Goal: Check status

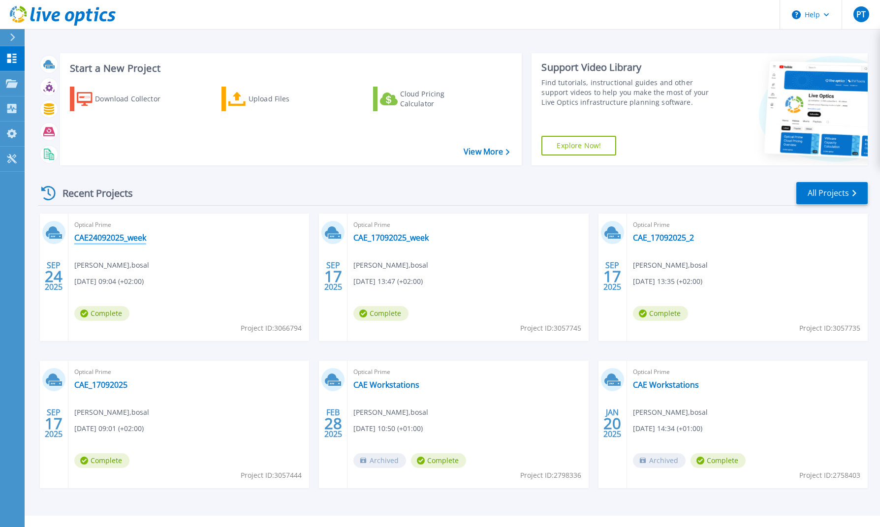
click at [96, 236] on link "CAE24092025_week" at bounding box center [110, 238] width 72 height 10
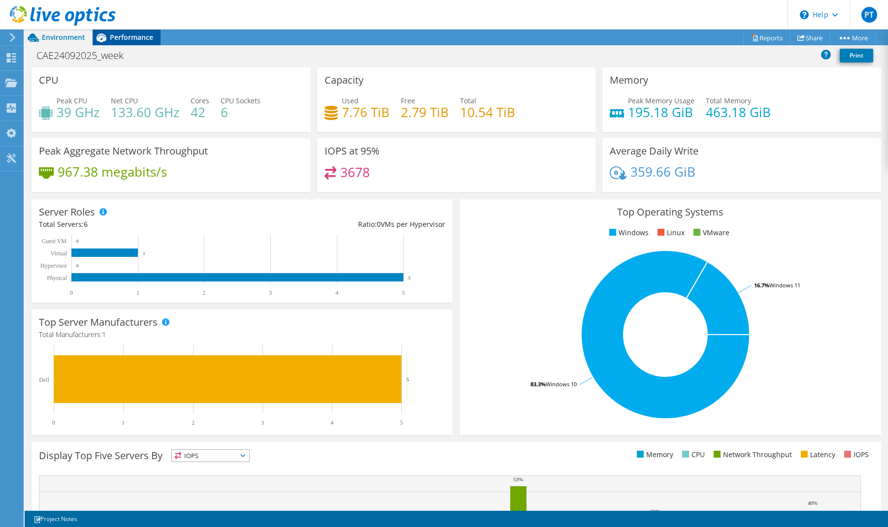
click at [116, 34] on span "Performance" at bounding box center [131, 37] width 43 height 9
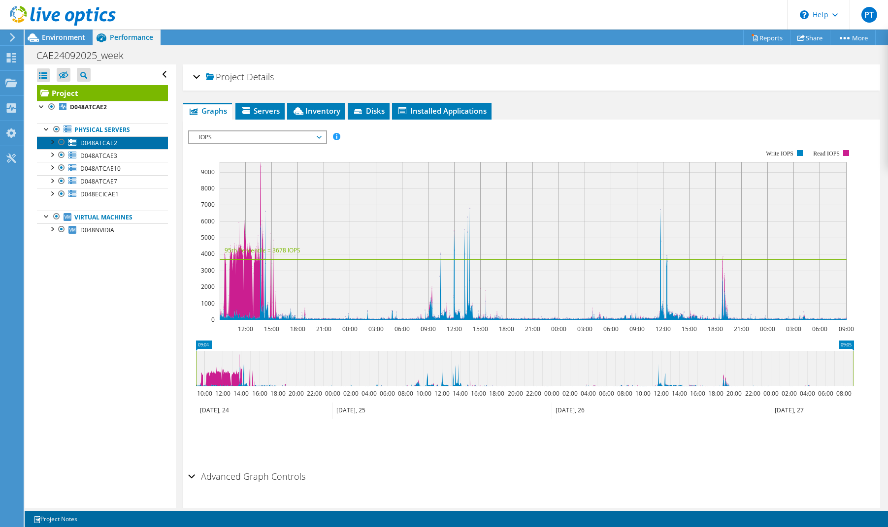
click at [87, 141] on span "D048ATCAE2" at bounding box center [98, 143] width 37 height 8
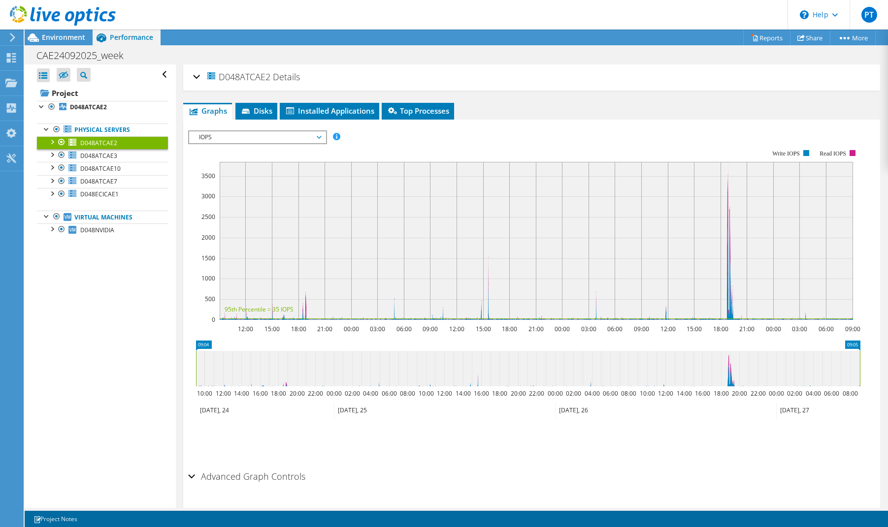
click at [272, 138] on span "IOPS" at bounding box center [257, 137] width 127 height 12
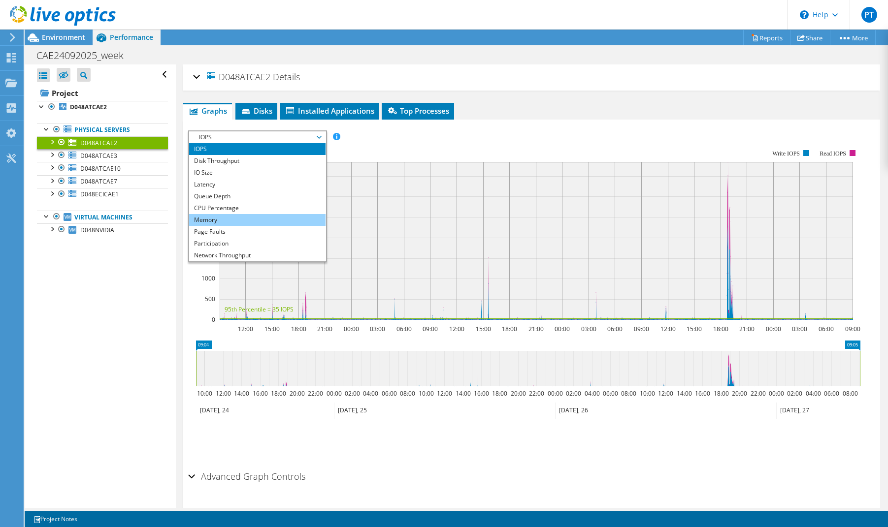
click at [255, 218] on li "Memory" at bounding box center [257, 220] width 136 height 12
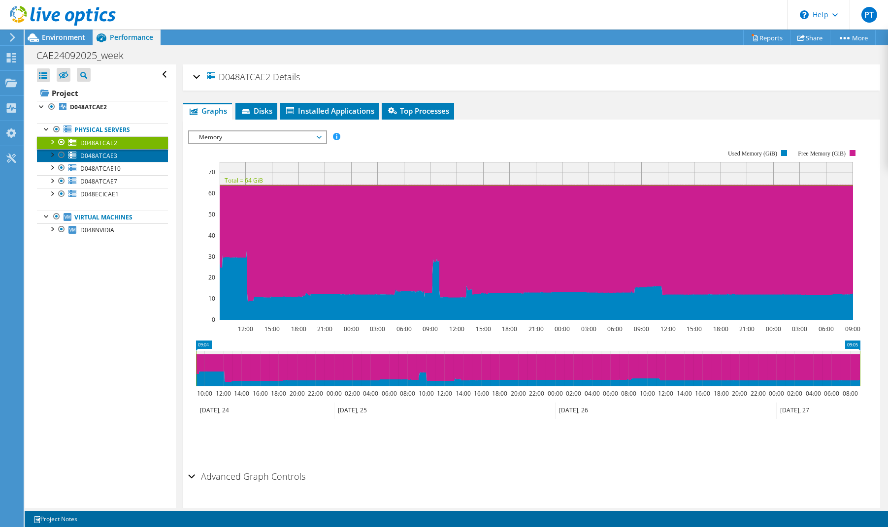
click at [94, 154] on span "D048ATCAE3" at bounding box center [98, 156] width 37 height 8
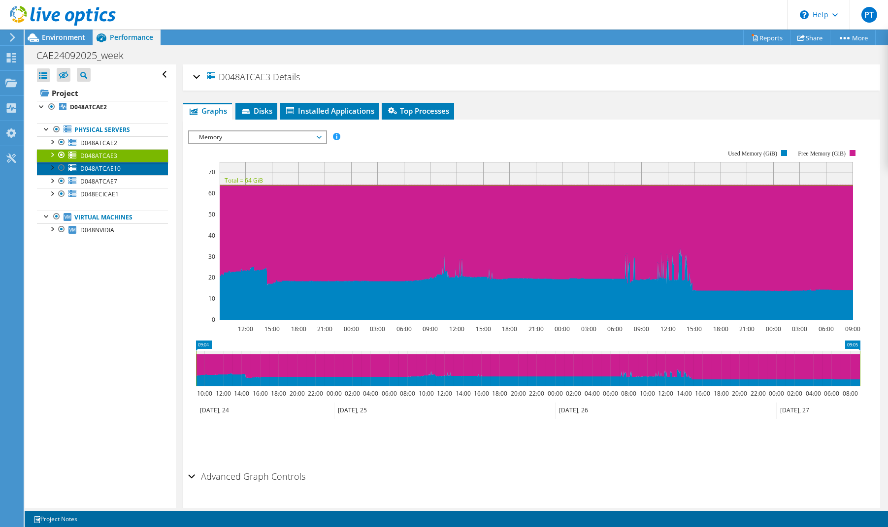
click at [94, 167] on span "D048ATCAE10" at bounding box center [100, 168] width 40 height 8
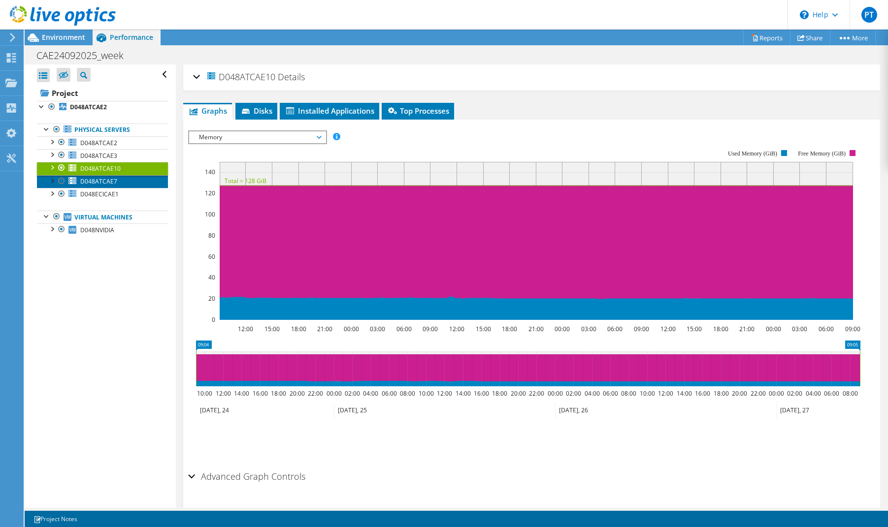
click at [102, 181] on span "D048ATCAE7" at bounding box center [98, 181] width 37 height 8
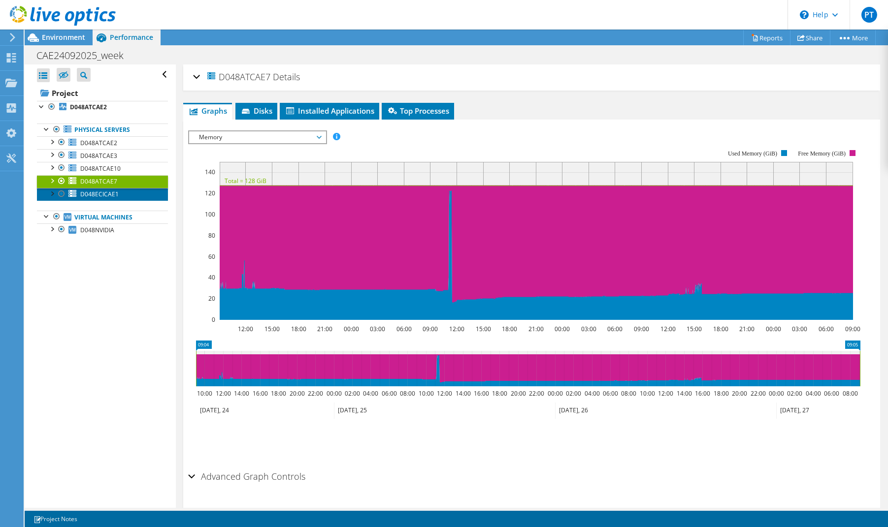
click at [95, 195] on span "D048ECICAE1" at bounding box center [99, 194] width 38 height 8
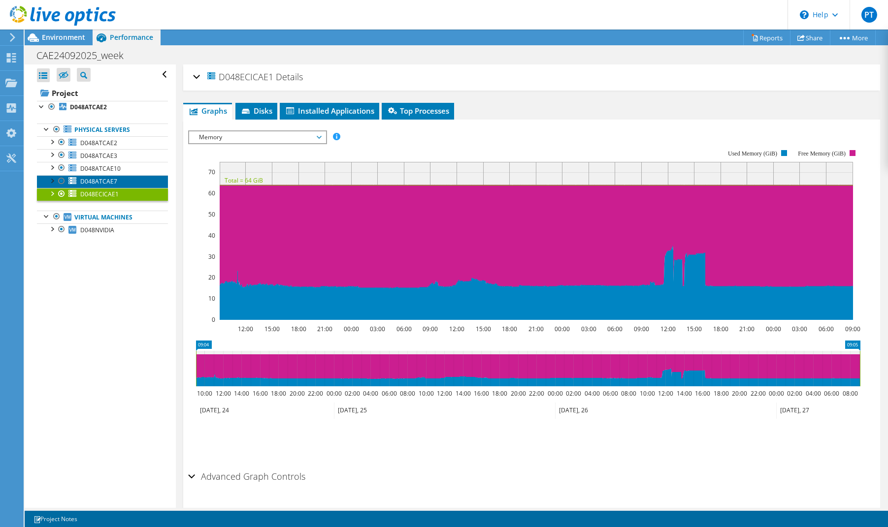
click at [88, 182] on span "D048ATCAE7" at bounding box center [98, 181] width 37 height 8
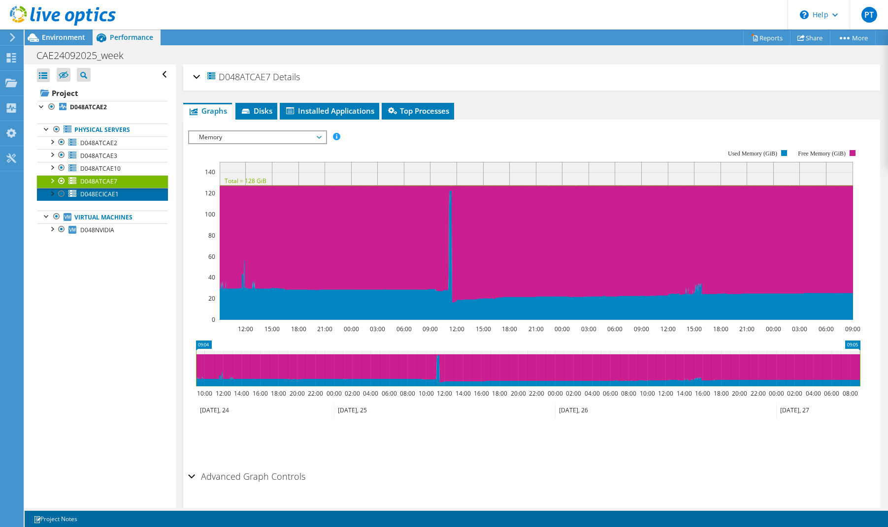
click at [99, 196] on span "D048ECICAE1" at bounding box center [99, 194] width 38 height 8
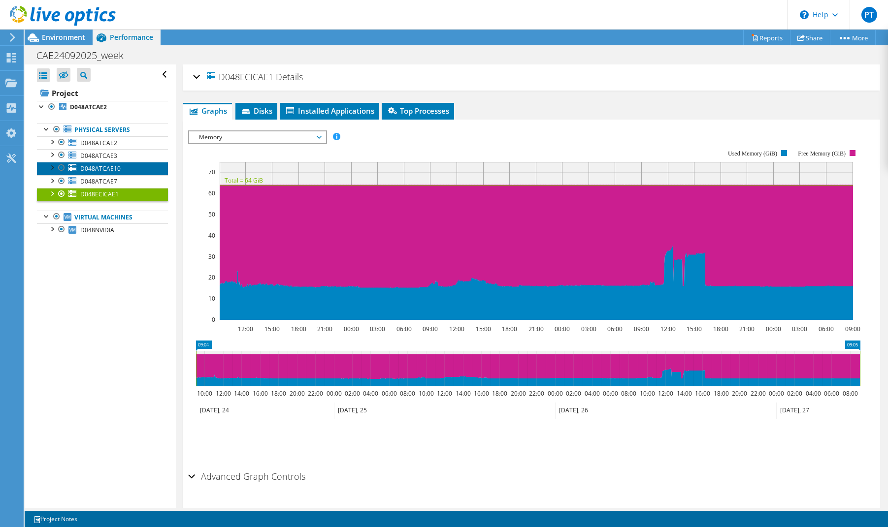
click at [93, 168] on span "D048ATCAE10" at bounding box center [100, 168] width 40 height 8
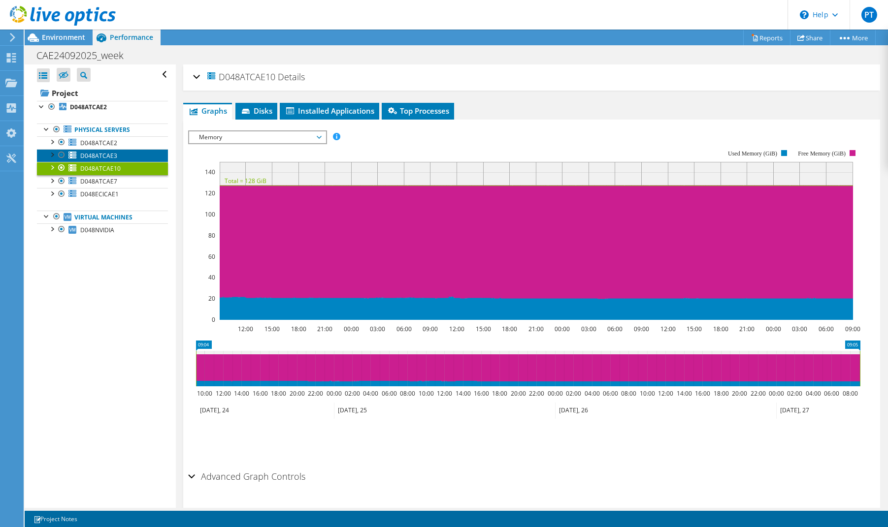
click at [89, 155] on span "D048ATCAE3" at bounding box center [98, 156] width 37 height 8
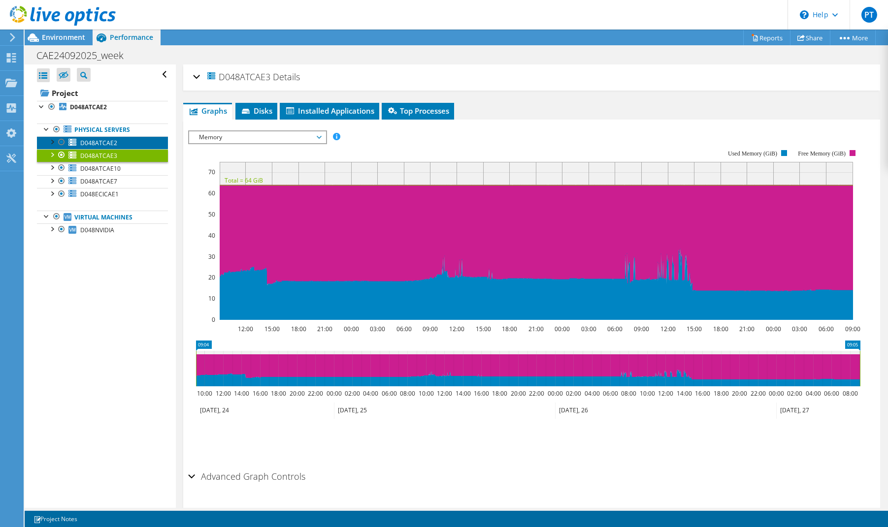
click at [89, 140] on span "D048ATCAE2" at bounding box center [98, 143] width 37 height 8
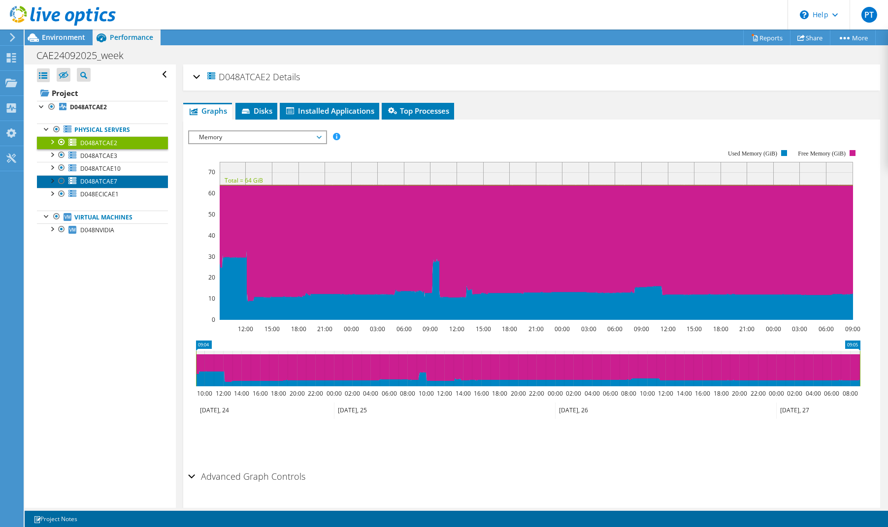
click at [82, 186] on link "D048ATCAE7" at bounding box center [102, 181] width 131 height 13
